Goal: Communication & Community: Answer question/provide support

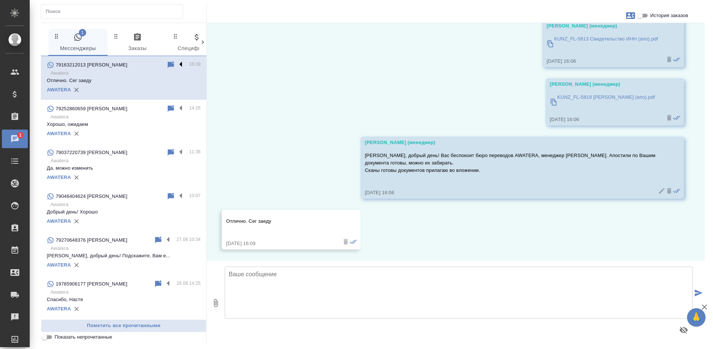
scroll to position [183, 0]
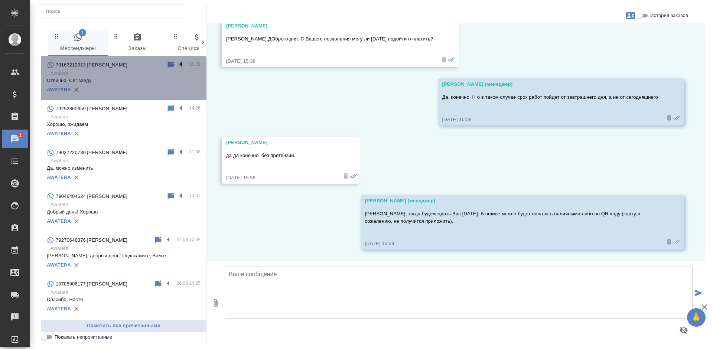
click at [176, 65] on label at bounding box center [182, 65] width 13 height 9
click at [0, 0] on input "checkbox" at bounding box center [0, 0] width 0 height 0
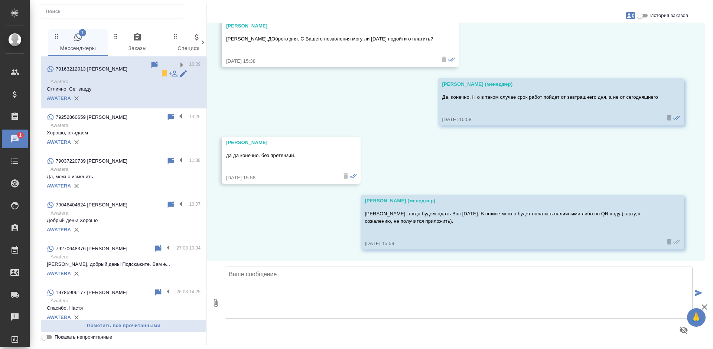
scroll to position [35, 0]
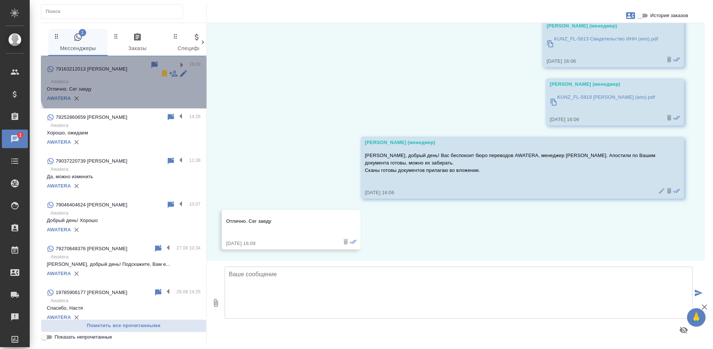
click at [162, 70] on icon at bounding box center [164, 73] width 5 height 7
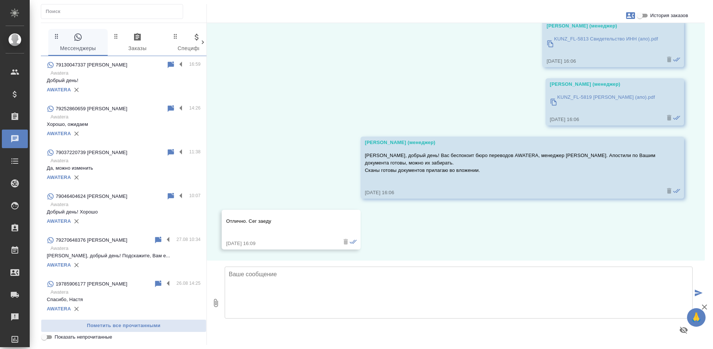
click at [121, 72] on p "Awatera" at bounding box center [126, 72] width 150 height 7
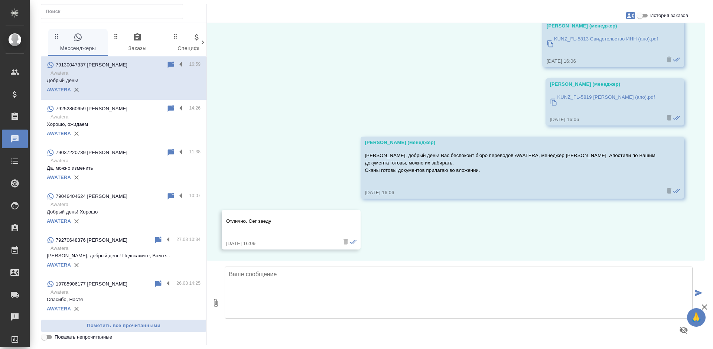
scroll to position [0, 0]
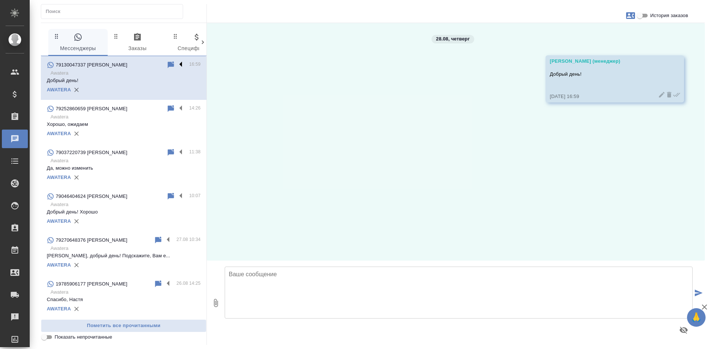
click at [176, 65] on label at bounding box center [182, 65] width 13 height 9
click at [0, 0] on input "checkbox" at bounding box center [0, 0] width 0 height 0
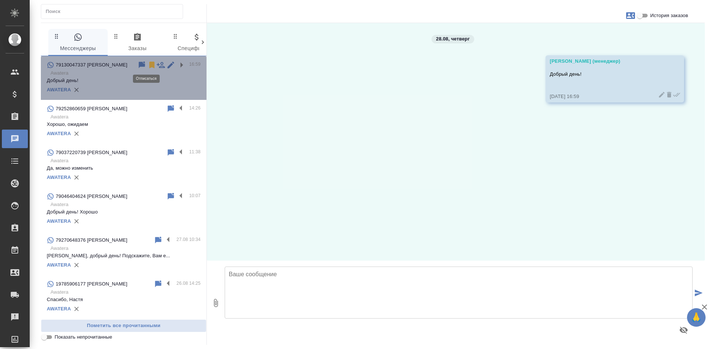
click at [149, 64] on icon at bounding box center [151, 65] width 5 height 7
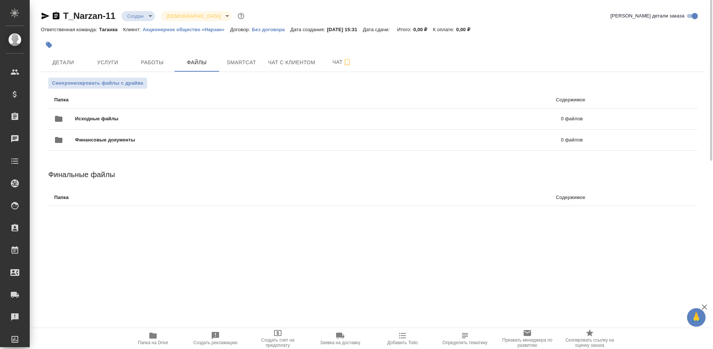
click at [166, 30] on p "Акционерное общество «Нарзан»" at bounding box center [187, 30] width 88 height 6
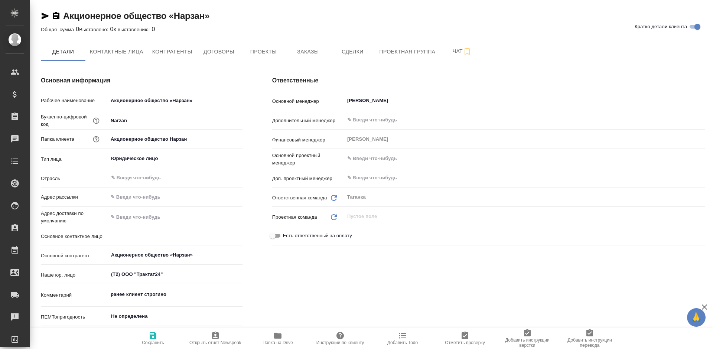
click at [305, 51] on span "Заказы" at bounding box center [308, 51] width 36 height 9
type input "Поликарпова Оксана"
click at [305, 51] on span "Заказы" at bounding box center [308, 51] width 36 height 9
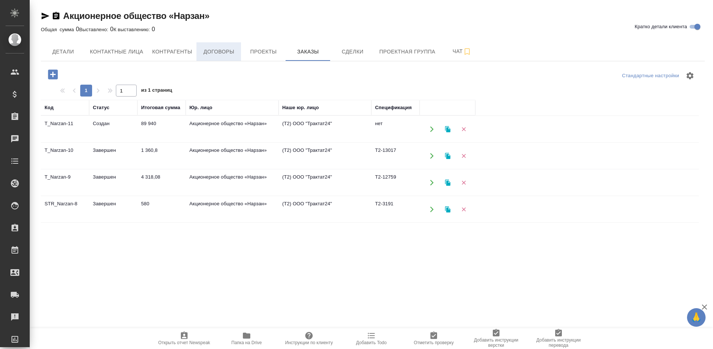
click at [236, 48] on span "Договоры" at bounding box center [219, 51] width 36 height 9
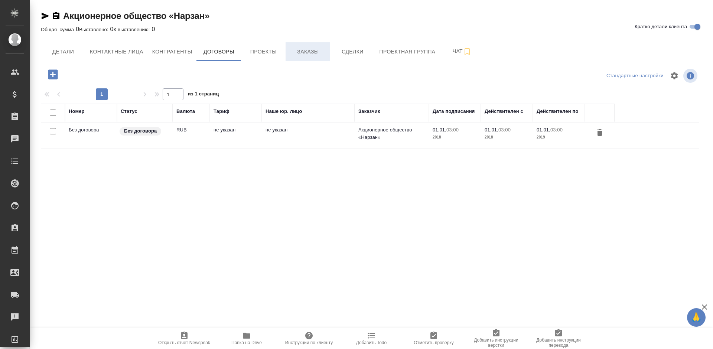
click at [302, 49] on span "Заказы" at bounding box center [308, 51] width 36 height 9
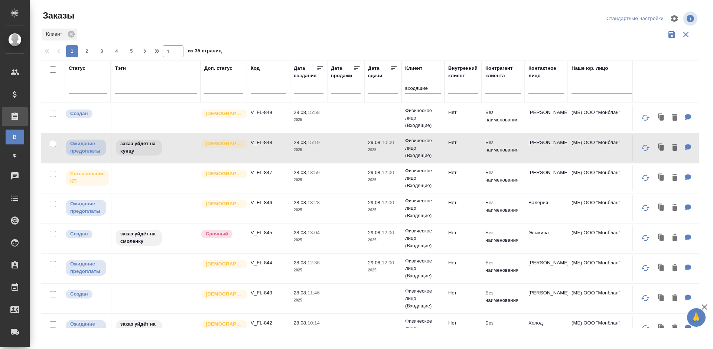
click at [453, 119] on td "Нет" at bounding box center [463, 118] width 37 height 26
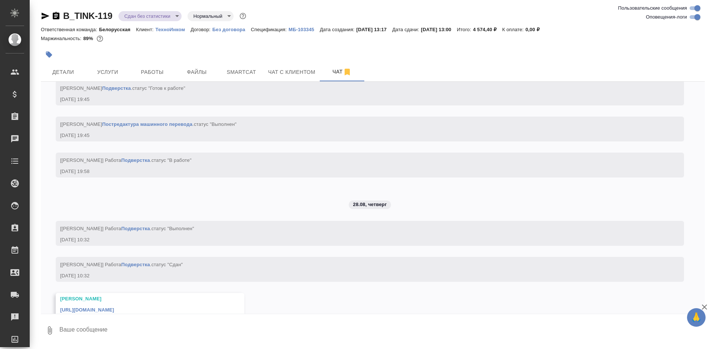
scroll to position [2634, 0]
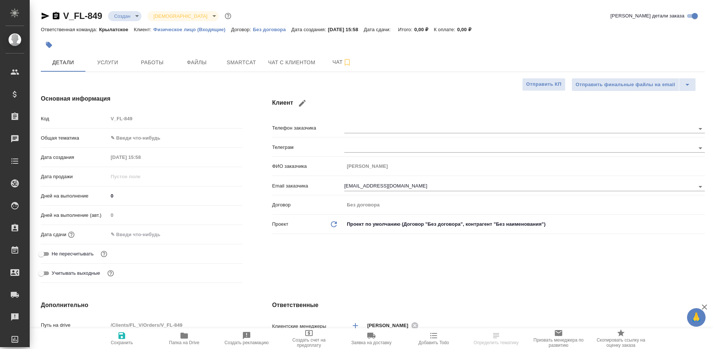
select select "RU"
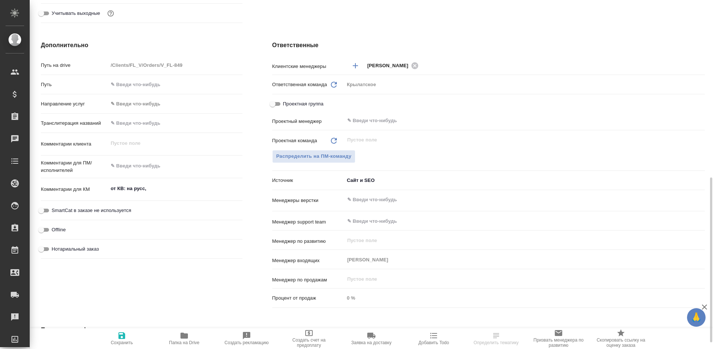
scroll to position [297, 0]
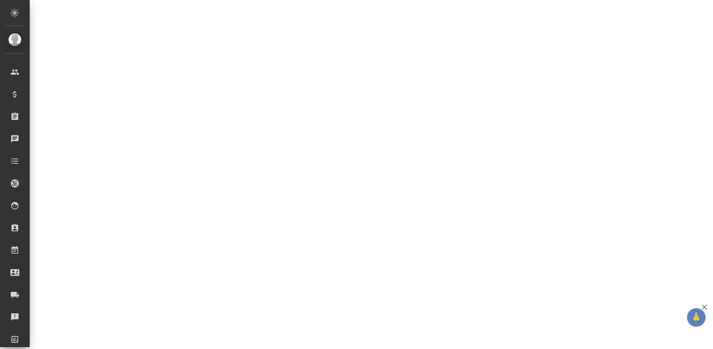
select select "RU"
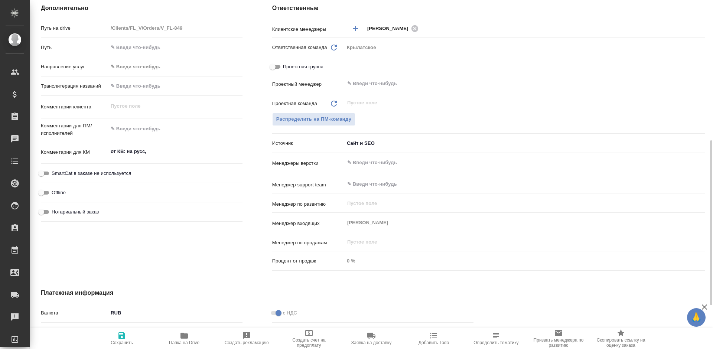
type textarea "x"
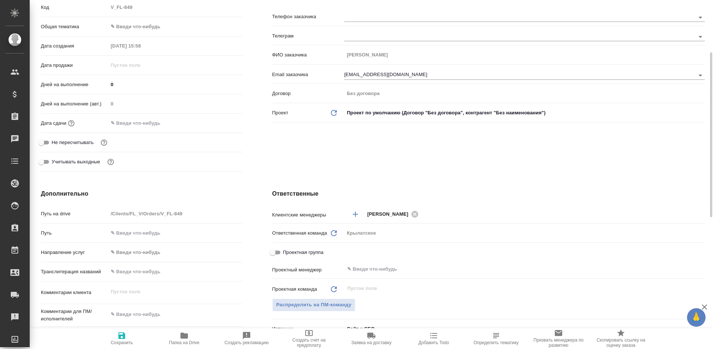
scroll to position [0, 0]
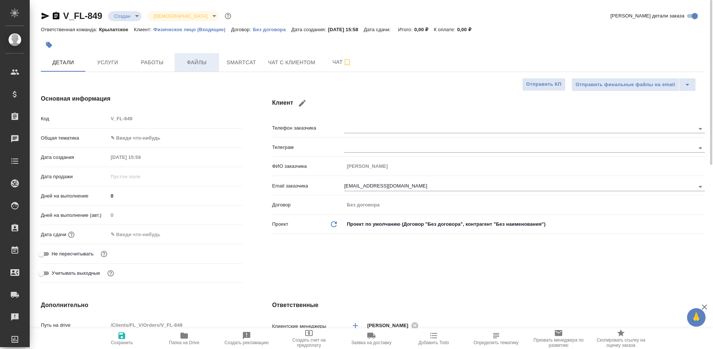
click at [204, 65] on span "Файлы" at bounding box center [197, 62] width 36 height 9
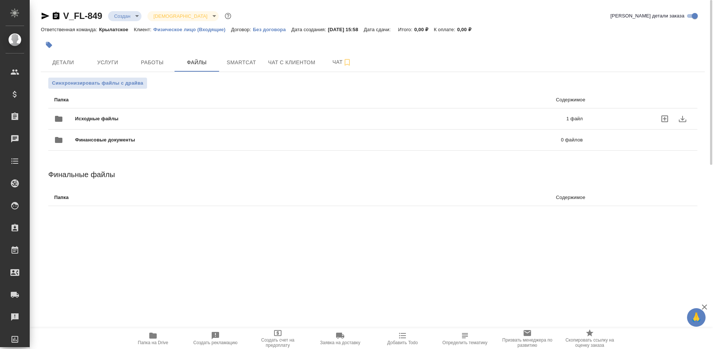
click at [546, 119] on p "1 файл" at bounding box center [463, 118] width 240 height 7
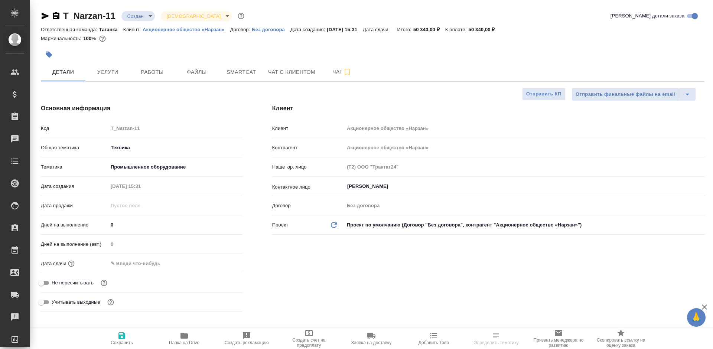
select select "RU"
click at [123, 65] on button "Услуги" at bounding box center [107, 72] width 45 height 19
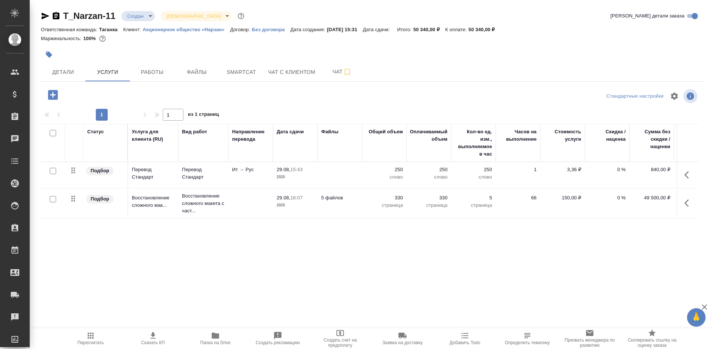
click at [197, 27] on p "Акционерное общество «Нарзан»" at bounding box center [187, 30] width 88 height 6
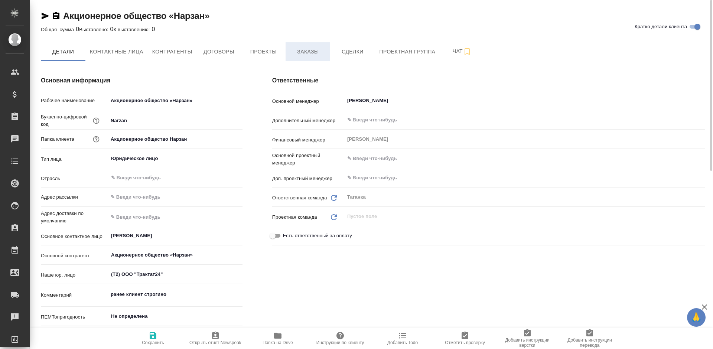
click at [304, 55] on span "Заказы" at bounding box center [308, 51] width 36 height 9
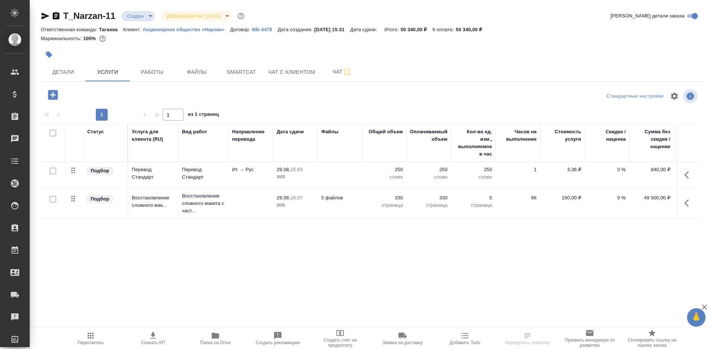
drag, startPoint x: 600, startPoint y: 278, endPoint x: 629, endPoint y: 282, distance: 28.9
click at [629, 282] on div "Статус Услуга для клиента (RU) Вид работ Направление перевода Дата сдачи Файлы …" at bounding box center [370, 204] width 658 height 160
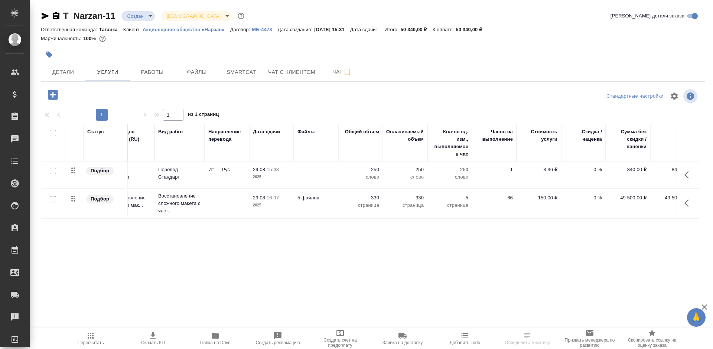
scroll to position [0, 42]
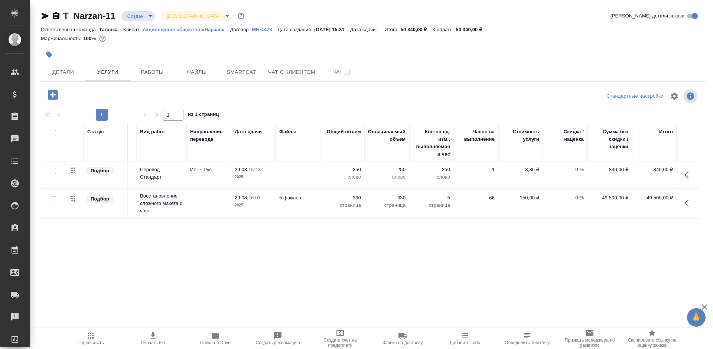
click at [200, 28] on p "Акционерное общество «Нарзан»" at bounding box center [187, 30] width 88 height 6
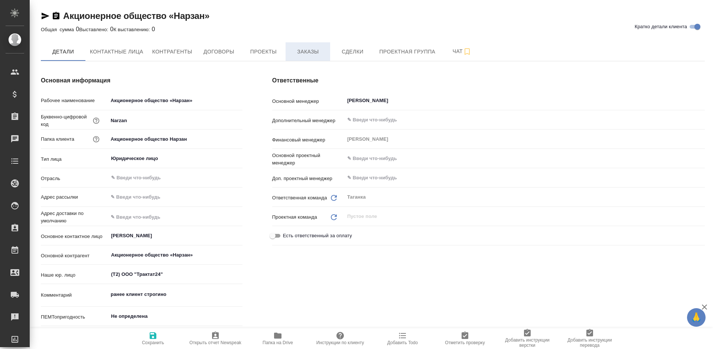
click at [304, 54] on span "Заказы" at bounding box center [308, 51] width 36 height 9
type textarea "x"
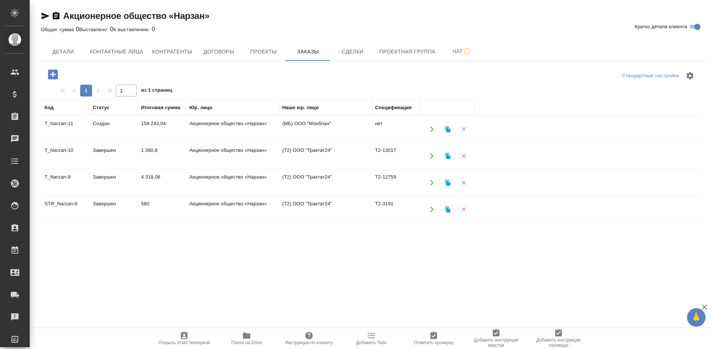
click at [185, 200] on td "580" at bounding box center [161, 210] width 48 height 26
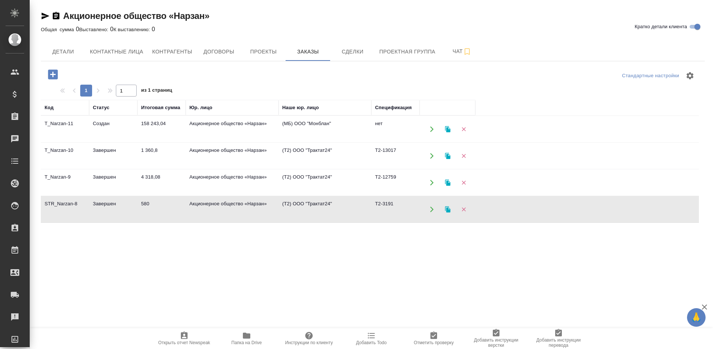
click at [185, 200] on td "580" at bounding box center [161, 210] width 48 height 26
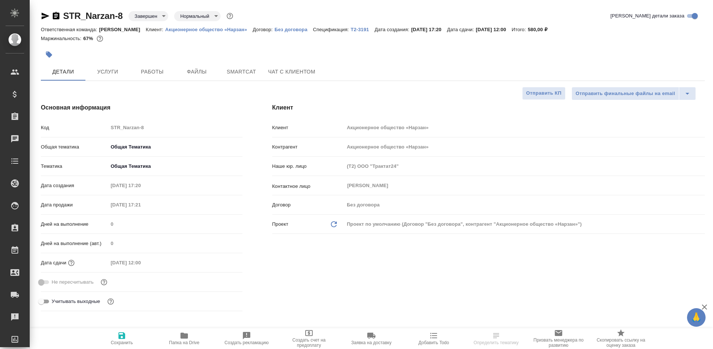
select select "RU"
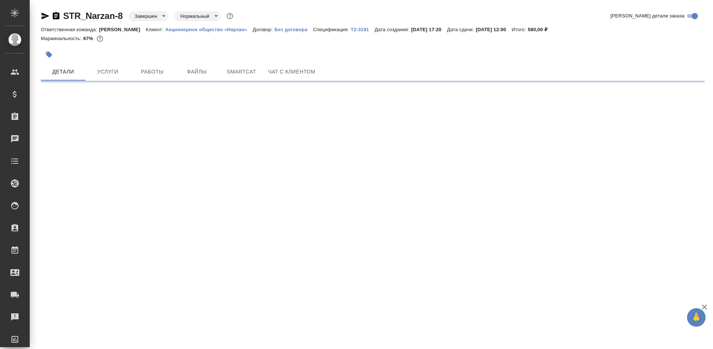
select select "RU"
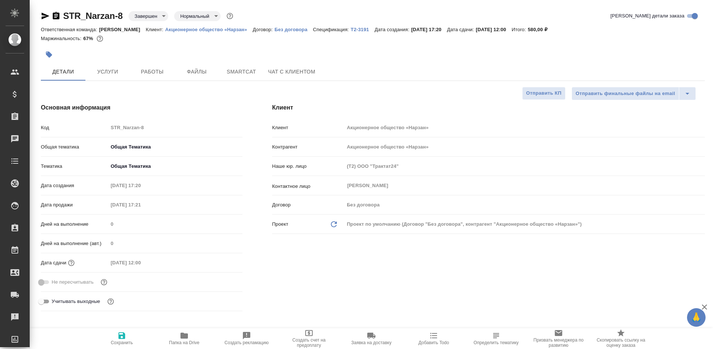
type textarea "x"
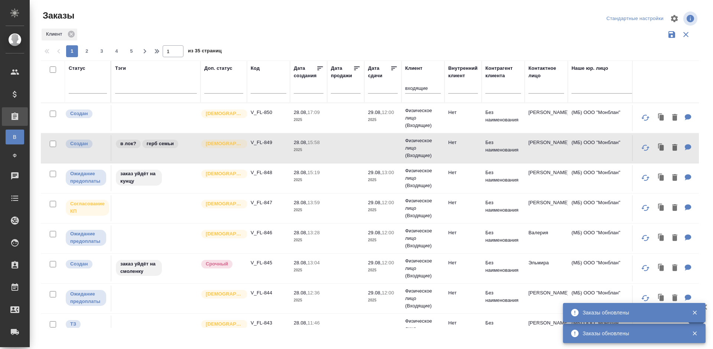
click at [452, 114] on p "Нет" at bounding box center [463, 112] width 30 height 7
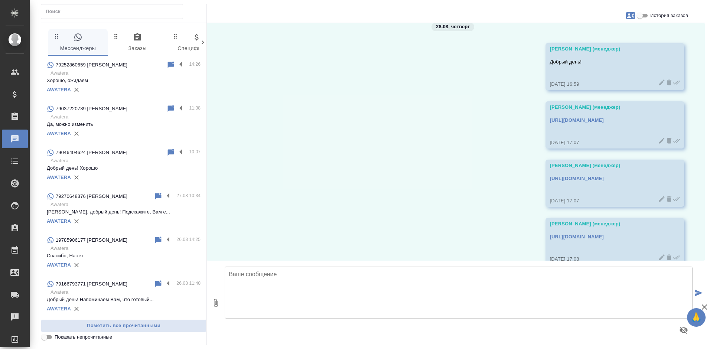
scroll to position [28, 0]
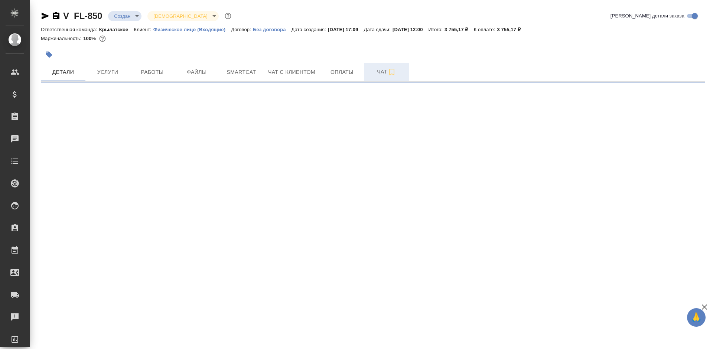
select select "RU"
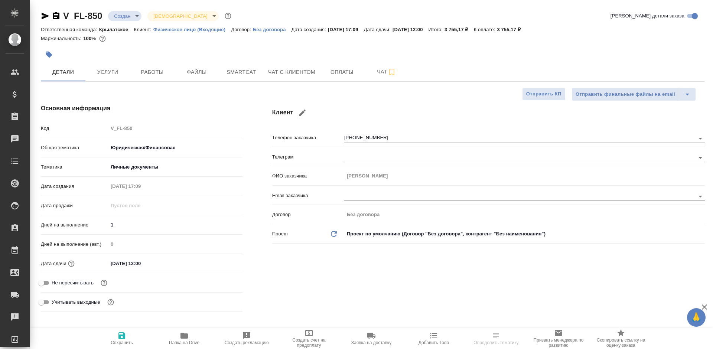
type textarea "x"
click at [283, 73] on span "Чат с клиентом" at bounding box center [291, 72] width 47 height 9
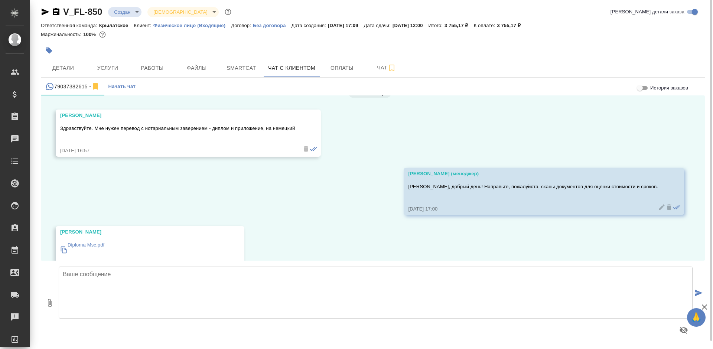
scroll to position [37, 0]
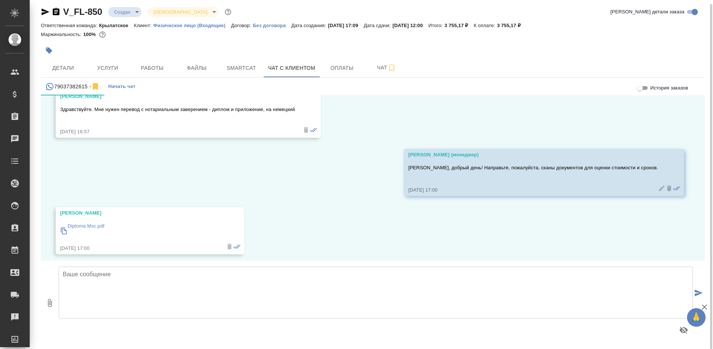
click at [97, 224] on p "Diploma Msc.pdf" at bounding box center [86, 226] width 37 height 7
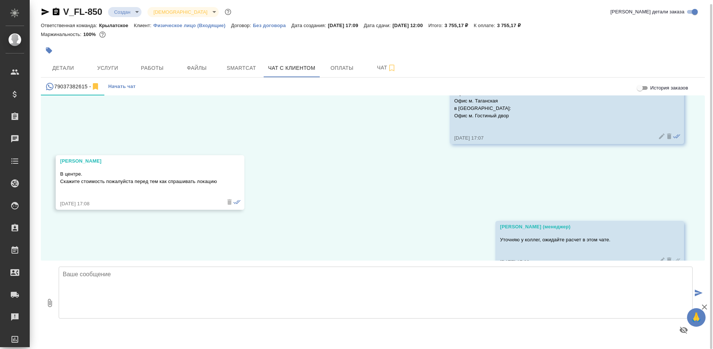
scroll to position [332, 0]
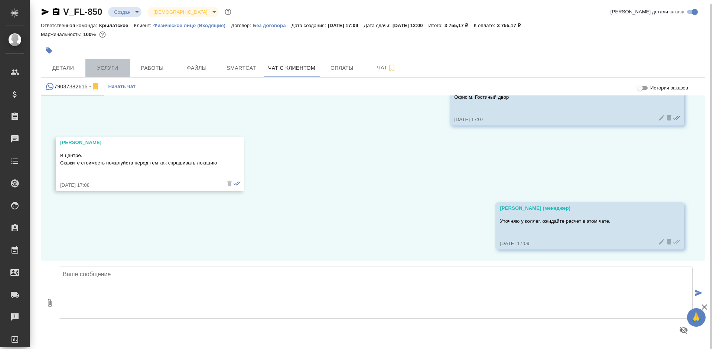
click at [117, 69] on span "Услуги" at bounding box center [108, 68] width 36 height 9
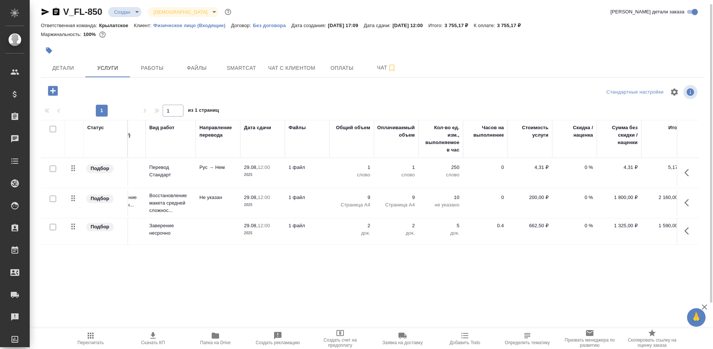
scroll to position [0, 42]
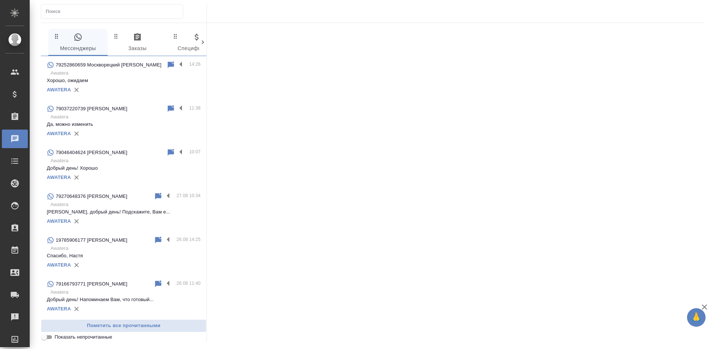
click at [112, 85] on div "AWATERA" at bounding box center [124, 89] width 154 height 11
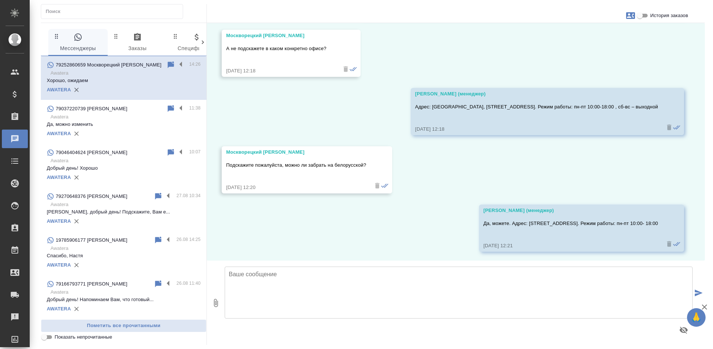
click at [272, 299] on textarea at bounding box center [459, 293] width 468 height 52
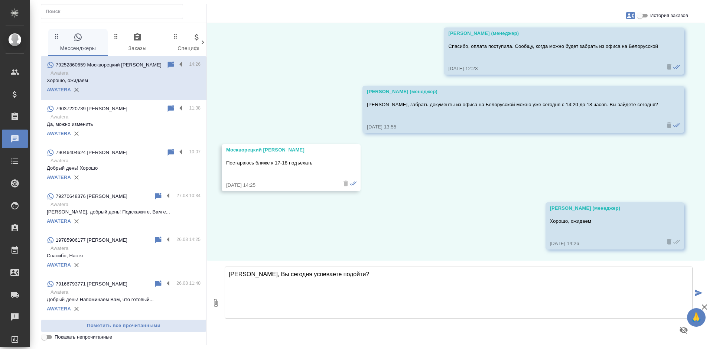
type textarea "Виктор, Вы сегодня успеваете подойти?"
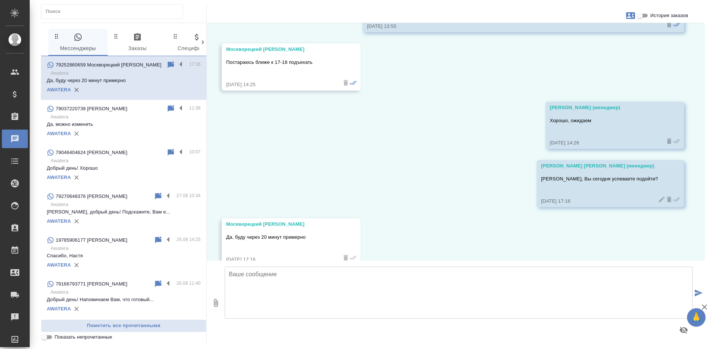
scroll to position [2581, 0]
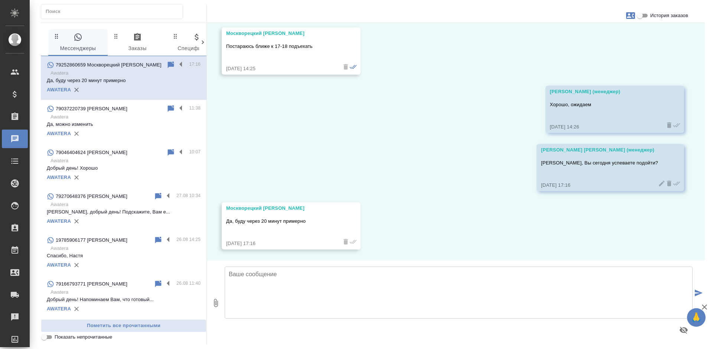
click at [289, 288] on textarea at bounding box center [459, 293] width 468 height 52
type textarea "Отлично!"
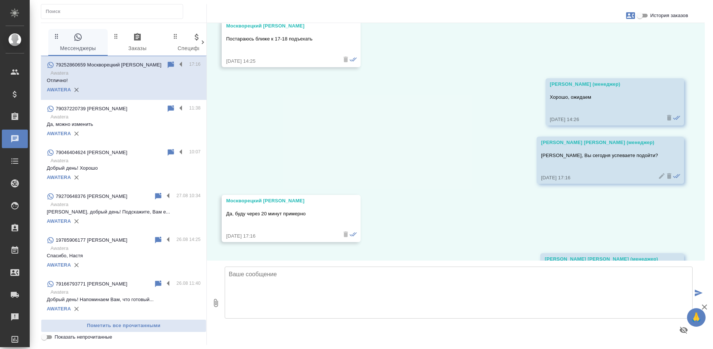
scroll to position [2640, 0]
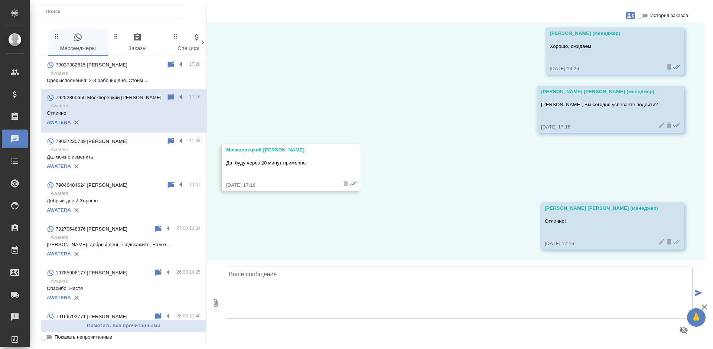
click at [135, 72] on p "Awatera" at bounding box center [126, 72] width 150 height 7
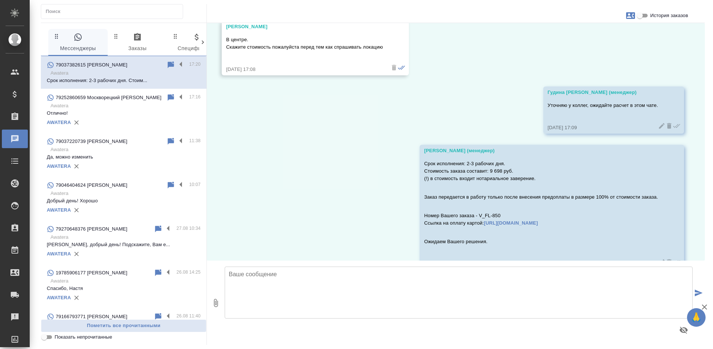
scroll to position [396, 0]
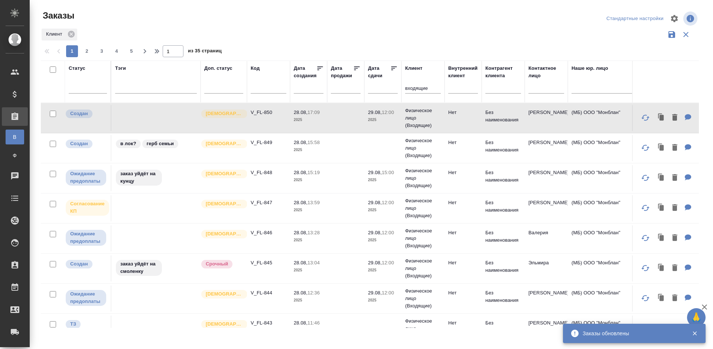
click at [444, 116] on td "Физическое лицо (Входящие)" at bounding box center [423, 118] width 43 height 30
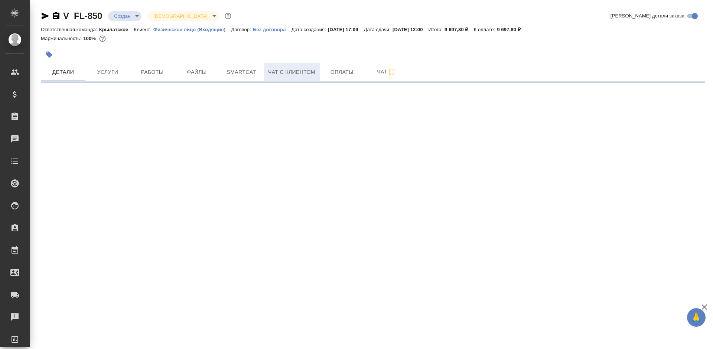
click at [295, 67] on button "Чат с клиентом" at bounding box center [292, 72] width 56 height 19
select select "RU"
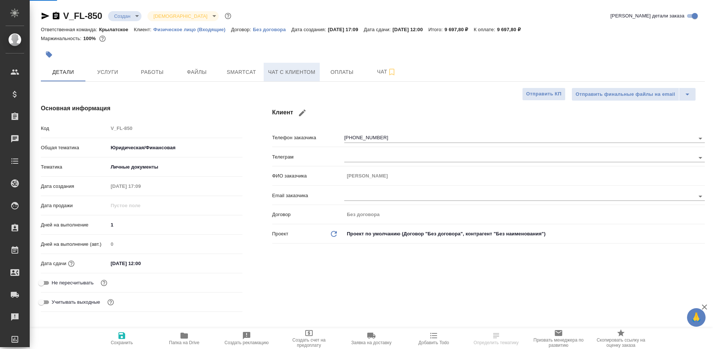
type textarea "x"
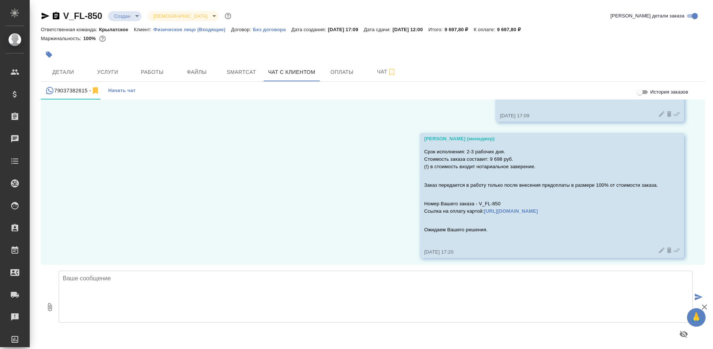
scroll to position [468, 0]
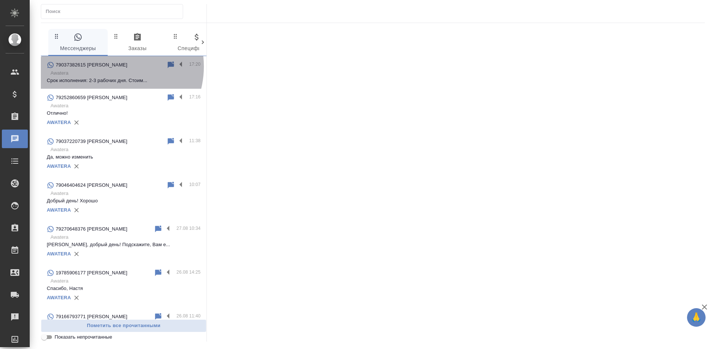
click at [110, 67] on p "79037382615 [PERSON_NAME]" at bounding box center [92, 64] width 72 height 7
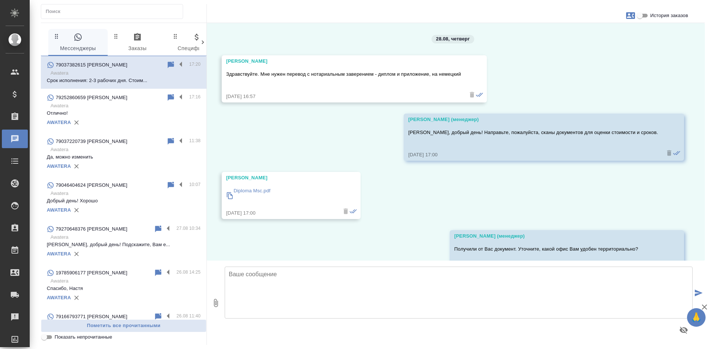
drag, startPoint x: 266, startPoint y: 62, endPoint x: 223, endPoint y: 62, distance: 43.1
click at [223, 62] on div "Anna Kartasheva Здравствуйте. Мне нужен перевод с нотариальным заверением - дип…" at bounding box center [354, 78] width 265 height 47
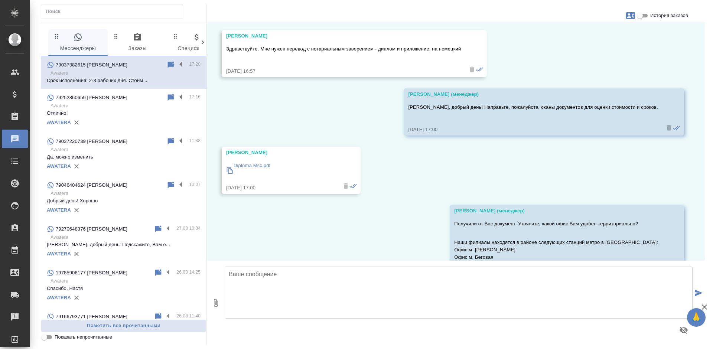
scroll to position [37, 0]
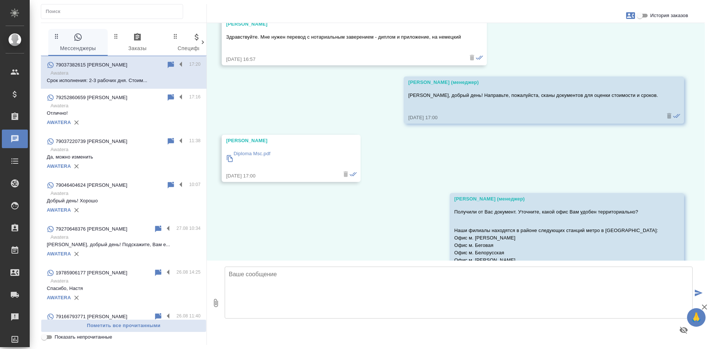
click at [258, 152] on p "Diploma Msc.pdf" at bounding box center [252, 153] width 37 height 7
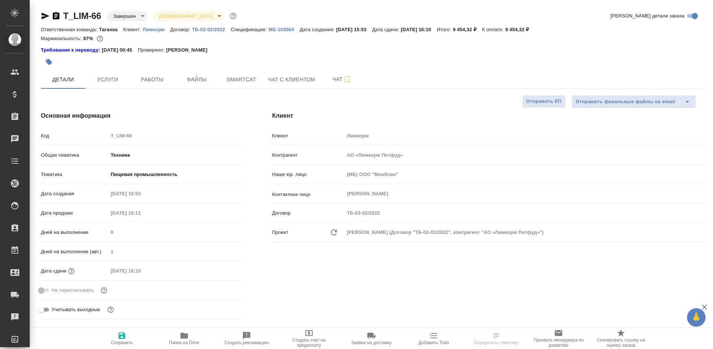
select select "RU"
click at [100, 82] on span "Услуги" at bounding box center [108, 79] width 36 height 9
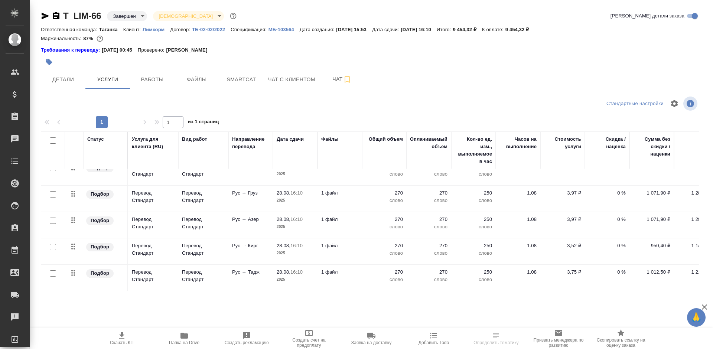
scroll to position [95, 0]
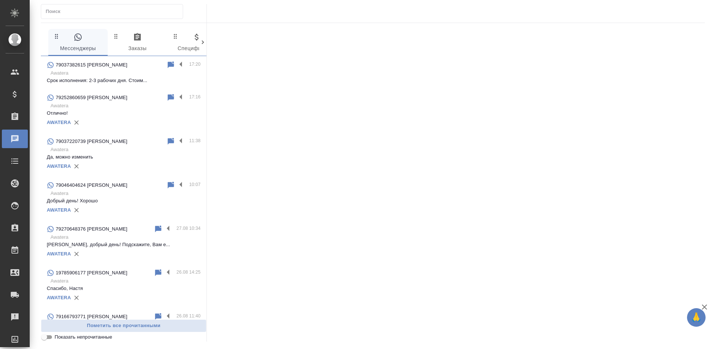
click at [98, 75] on p "Awatera" at bounding box center [126, 72] width 150 height 7
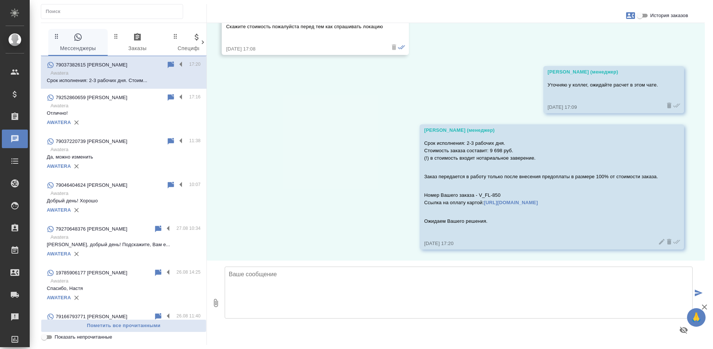
click at [646, 18] on input "История заказов" at bounding box center [640, 15] width 27 height 9
checkbox input "true"
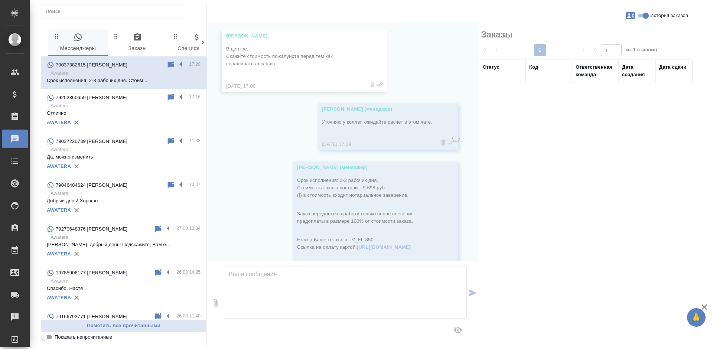
scroll to position [426, 0]
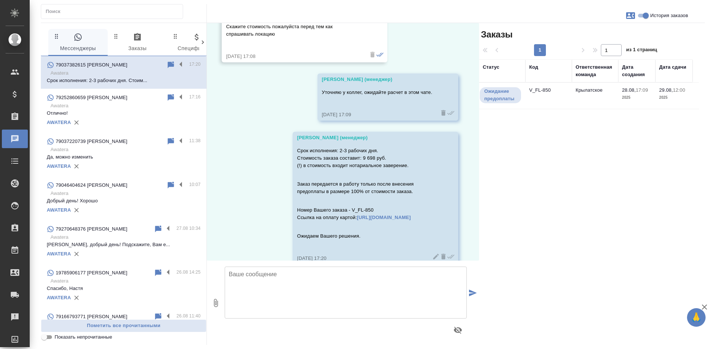
click at [624, 99] on p "2025" at bounding box center [637, 97] width 30 height 7
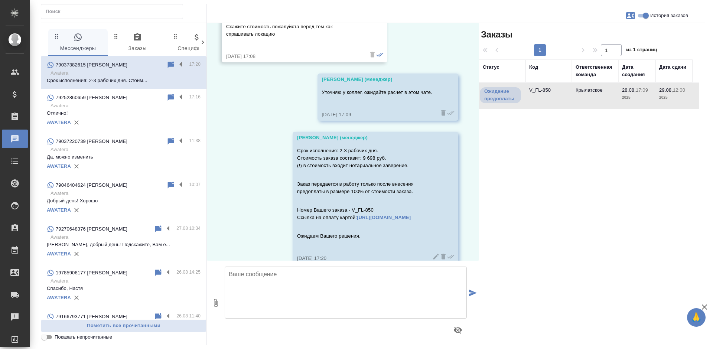
click at [624, 99] on p "2025" at bounding box center [637, 97] width 30 height 7
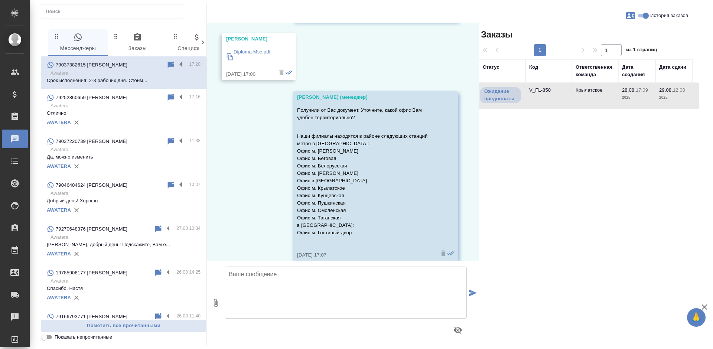
scroll to position [114, 0]
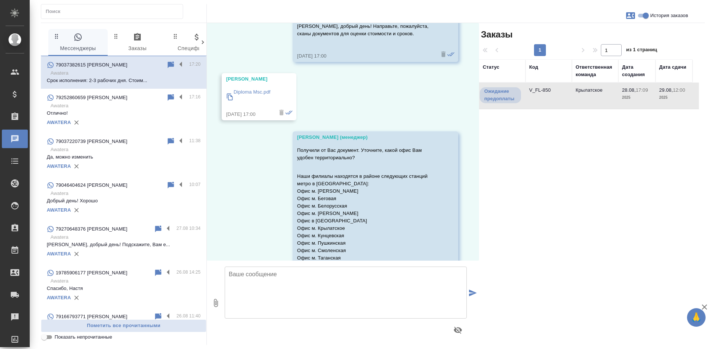
click at [251, 94] on p "Diploma Msc.pdf" at bounding box center [252, 91] width 37 height 7
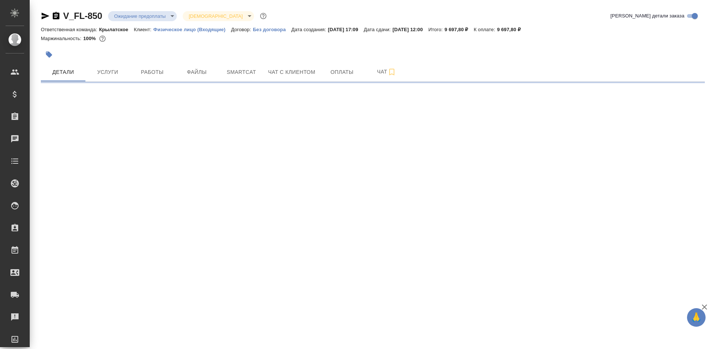
select select "RU"
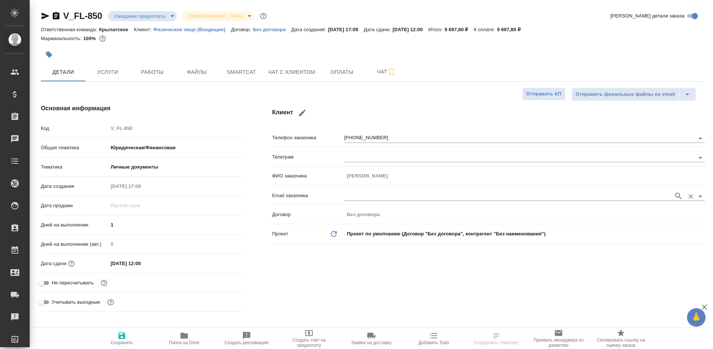
type textarea "x"
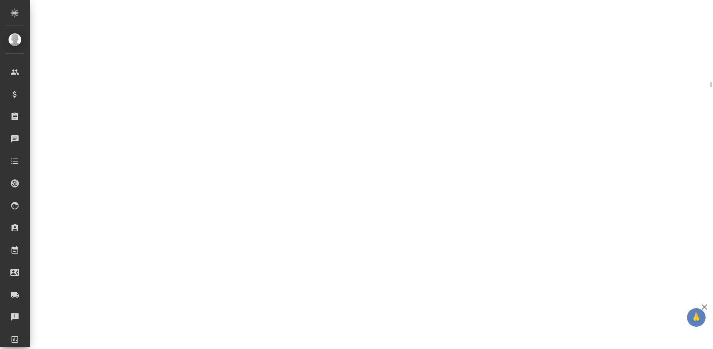
scroll to position [344, 0]
select select "RU"
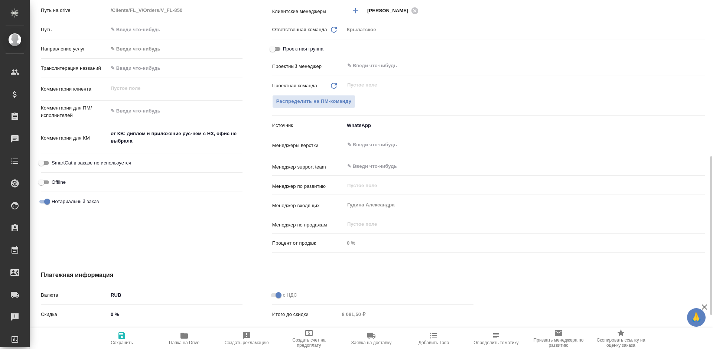
type textarea "x"
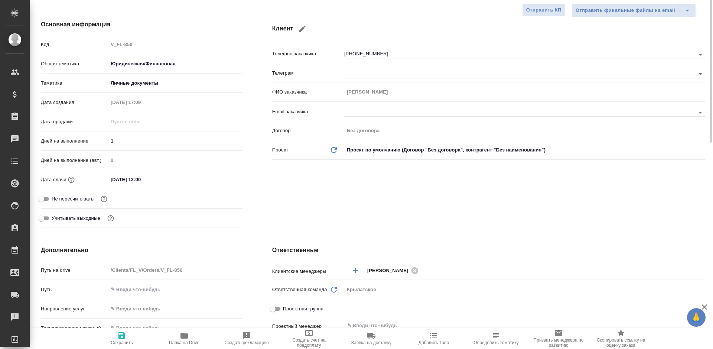
scroll to position [0, 0]
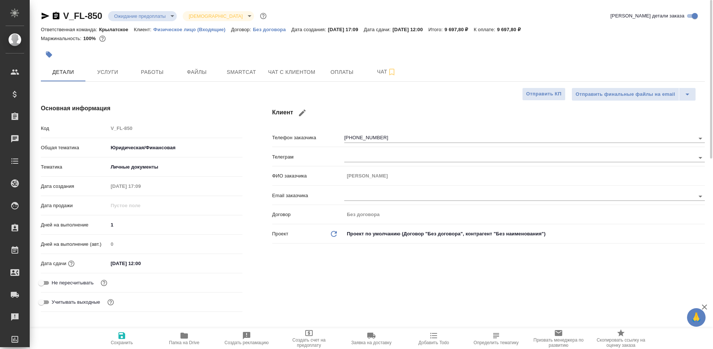
type textarea "x"
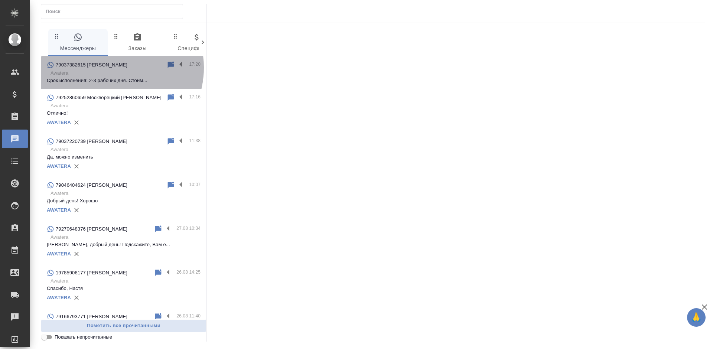
click at [110, 68] on p "79037382615 [PERSON_NAME]" at bounding box center [92, 64] width 72 height 7
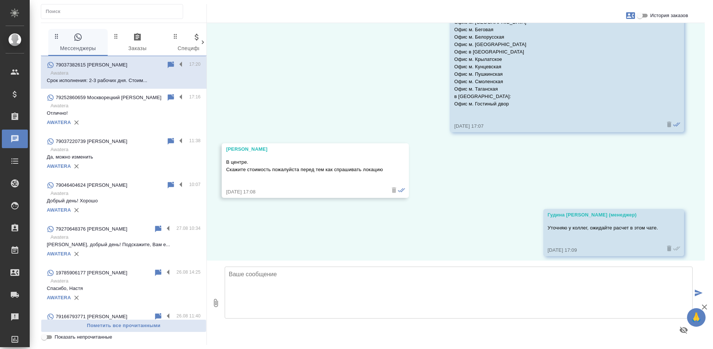
scroll to position [396, 0]
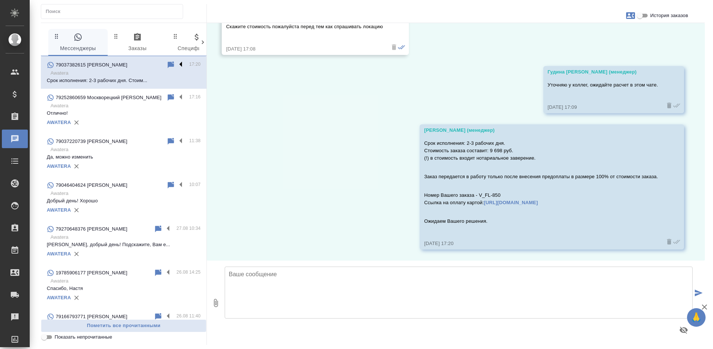
click at [176, 64] on label at bounding box center [182, 65] width 13 height 9
click at [0, 0] on input "checkbox" at bounding box center [0, 0] width 0 height 0
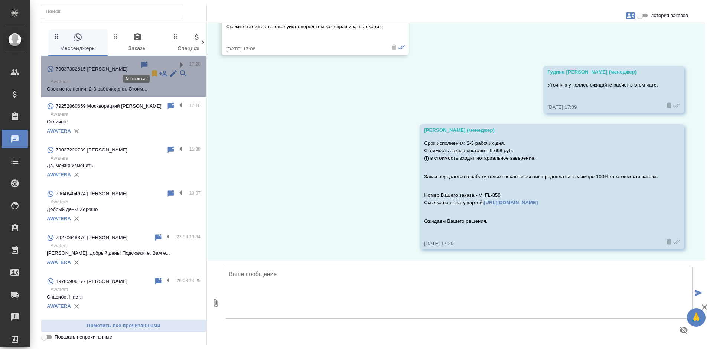
click at [152, 70] on icon at bounding box center [154, 73] width 5 height 7
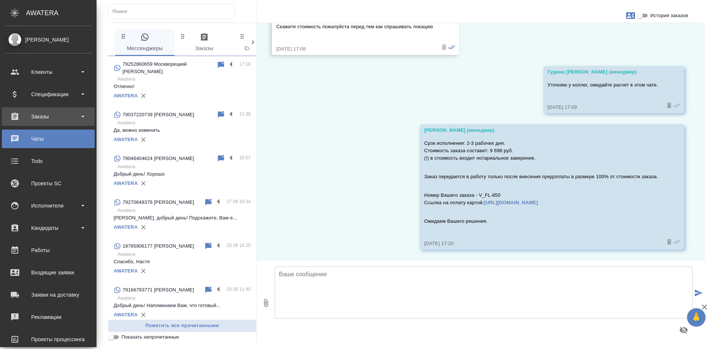
click at [12, 116] on div "Заказы" at bounding box center [48, 116] width 85 height 11
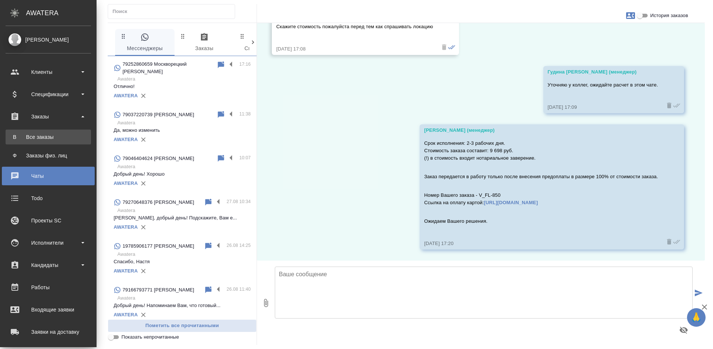
click at [30, 136] on div "Все заказы" at bounding box center [48, 136] width 78 height 7
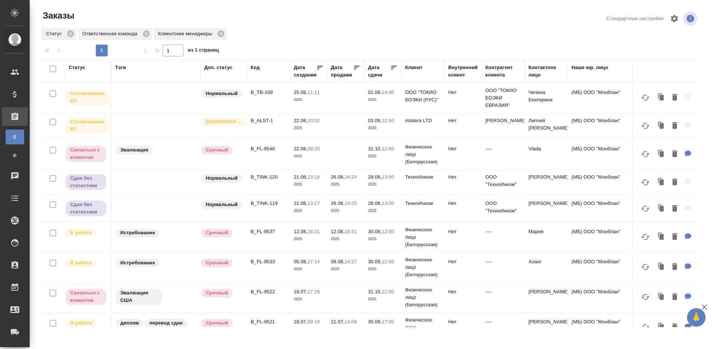
click at [411, 66] on div "Клиент" at bounding box center [413, 67] width 17 height 7
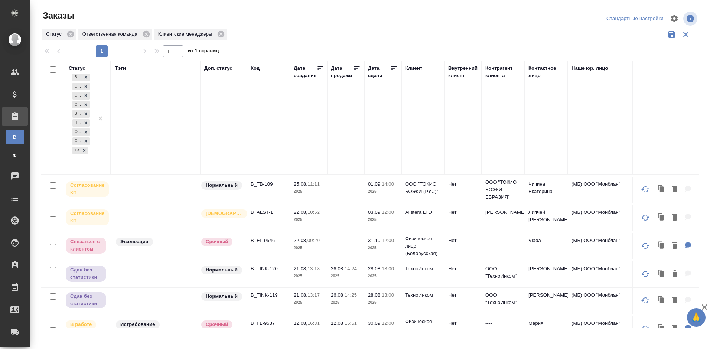
click at [413, 159] on input "text" at bounding box center [423, 160] width 36 height 9
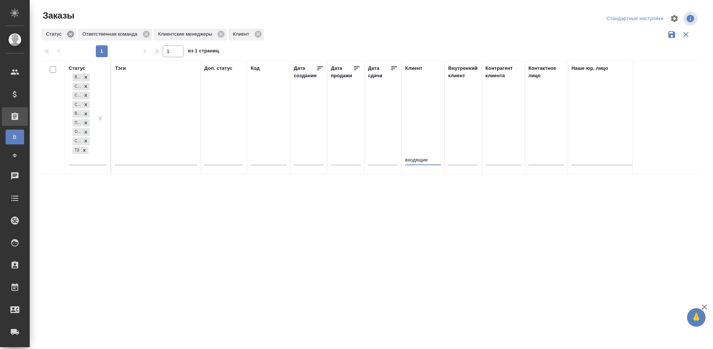
type input "входящие"
click at [69, 34] on icon at bounding box center [70, 34] width 7 height 7
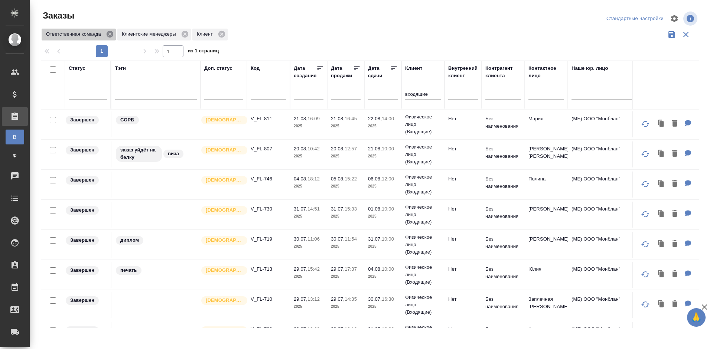
click at [108, 34] on icon at bounding box center [110, 34] width 7 height 7
click at [107, 34] on icon at bounding box center [109, 34] width 7 height 7
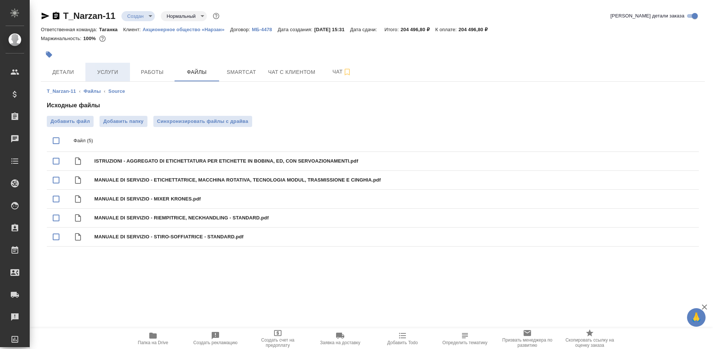
click at [105, 68] on span "Услуги" at bounding box center [108, 72] width 36 height 9
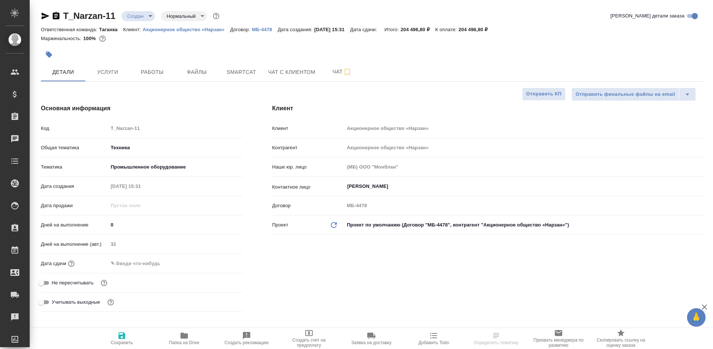
select select "RU"
click at [198, 30] on p "Акционерное общество «Нарзан»" at bounding box center [187, 30] width 88 height 6
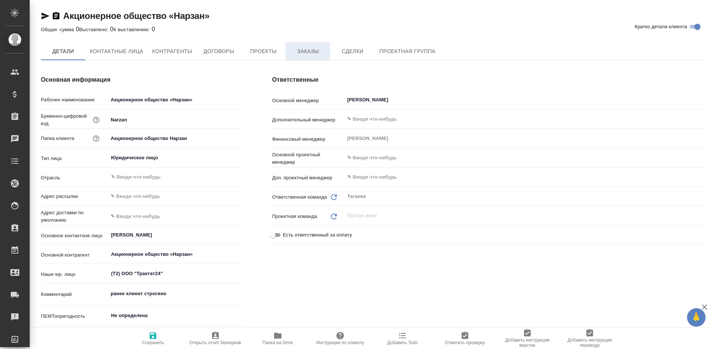
click at [305, 53] on span "Заказы" at bounding box center [308, 51] width 36 height 9
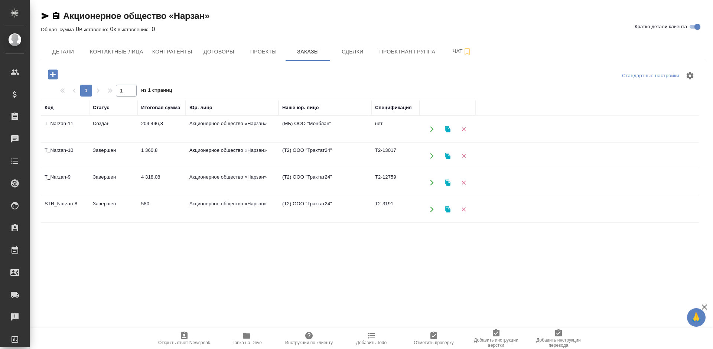
click at [346, 209] on td "(Т2) ООО "Трактат24"" at bounding box center [325, 210] width 93 height 26
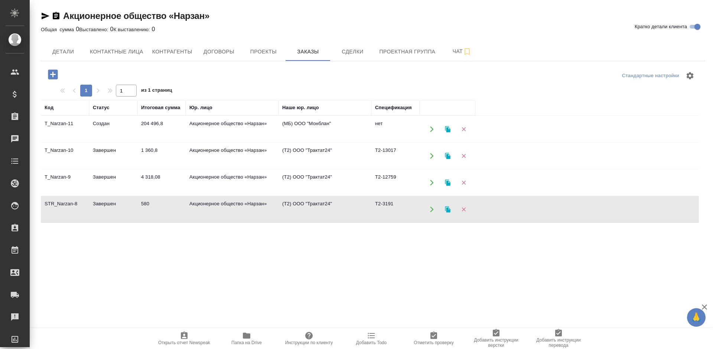
click at [346, 209] on td "(Т2) ООО "Трактат24"" at bounding box center [325, 210] width 93 height 26
click at [176, 182] on td "4 318,08" at bounding box center [161, 183] width 48 height 26
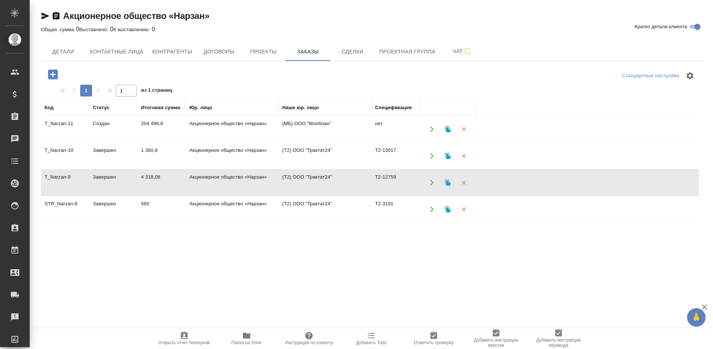
click at [176, 182] on td "4 318,08" at bounding box center [161, 183] width 48 height 26
click at [200, 146] on td "Акционерное общество «Нарзан»" at bounding box center [232, 156] width 93 height 26
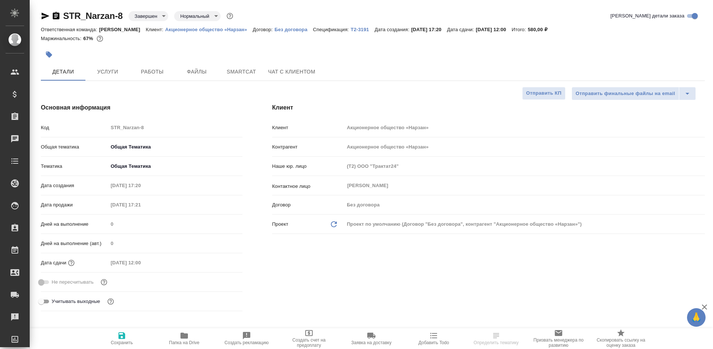
select select "RU"
click at [103, 70] on span "Услуги" at bounding box center [108, 71] width 36 height 9
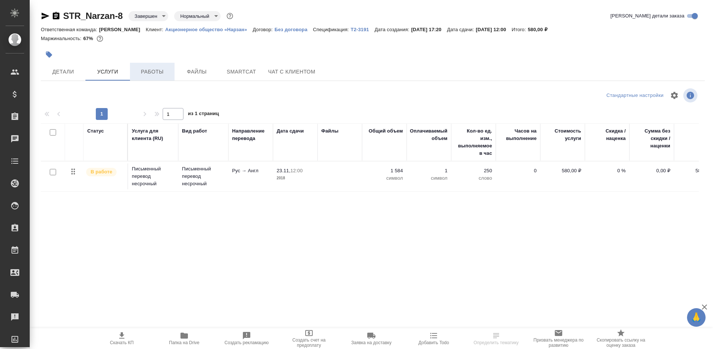
click at [149, 68] on span "Работы" at bounding box center [152, 71] width 36 height 9
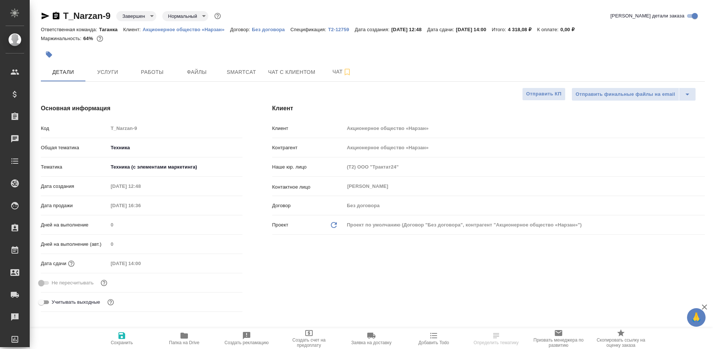
select select "RU"
type textarea "x"
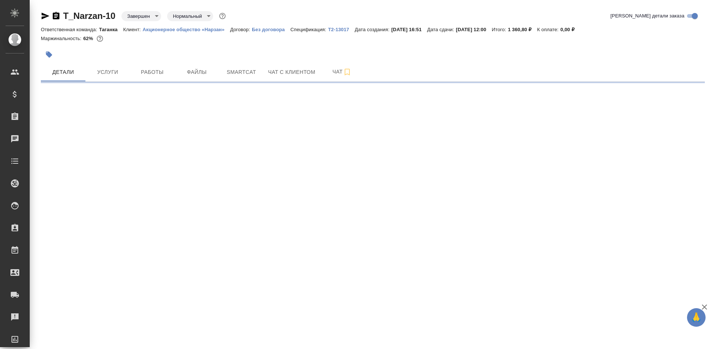
select select "RU"
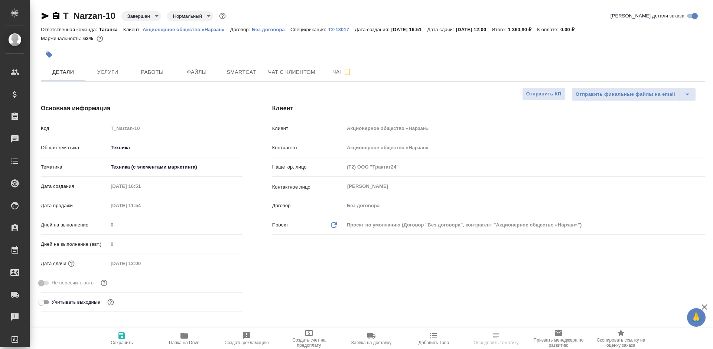
type textarea "x"
click at [101, 77] on button "Услуги" at bounding box center [107, 72] width 45 height 19
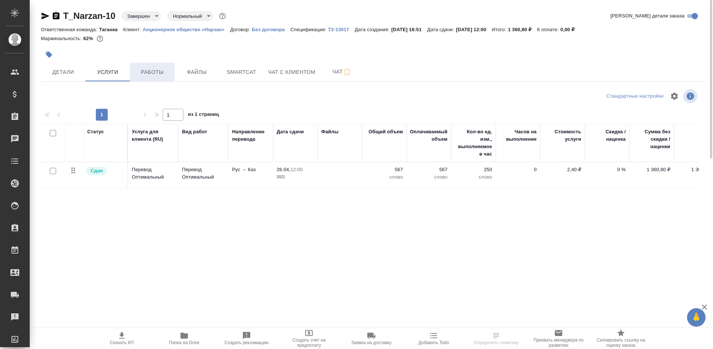
click at [142, 69] on span "Работы" at bounding box center [152, 72] width 36 height 9
